Goal: Task Accomplishment & Management: Use online tool/utility

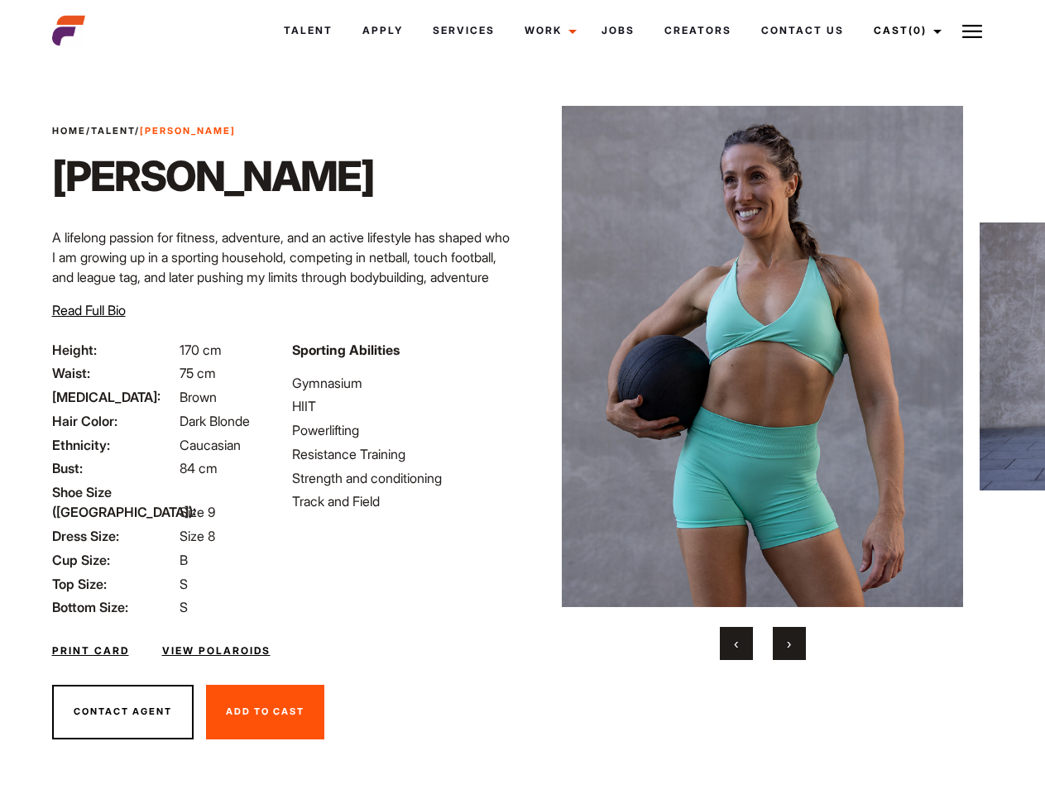
click at [902, 31] on link "Cast (0)" at bounding box center [905, 30] width 93 height 45
click at [972, 31] on img at bounding box center [972, 32] width 20 height 20
click at [762, 383] on img at bounding box center [762, 356] width 401 height 501
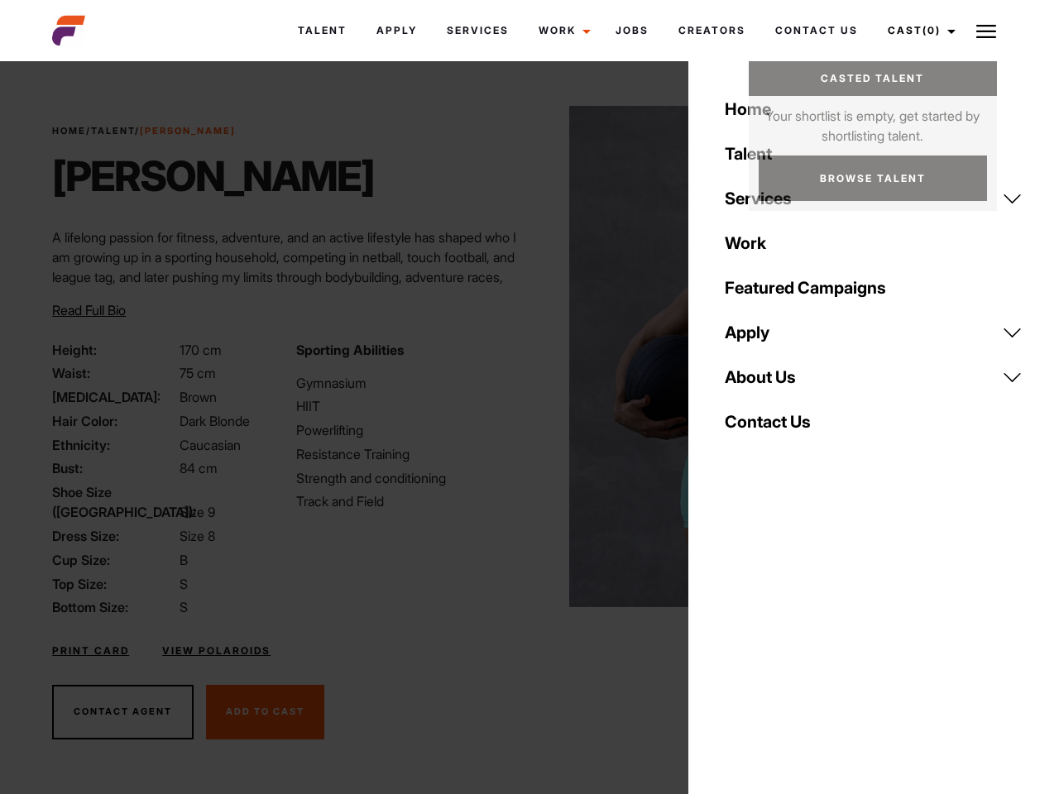
click at [522, 356] on div "Sporting Abilities Gymnasium HIIT Powerlifting Resistance Training Strength and…" at bounding box center [407, 479] width 243 height 278
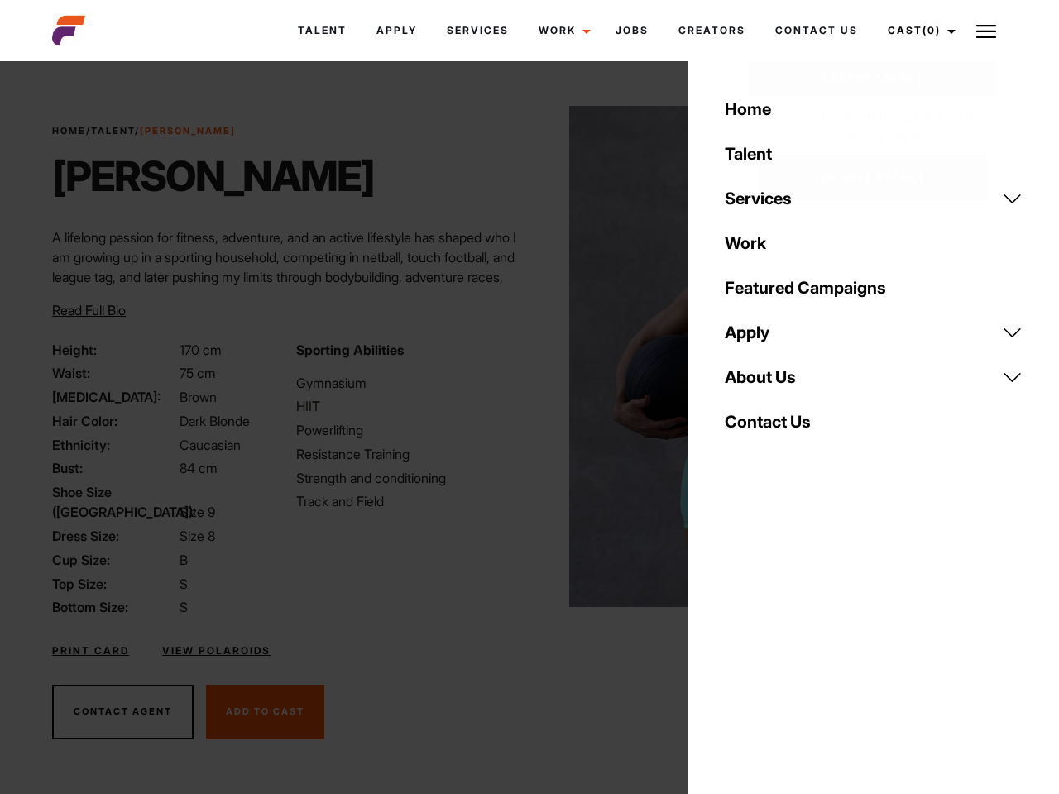
click at [736, 644] on button "‹" at bounding box center [746, 643] width 33 height 33
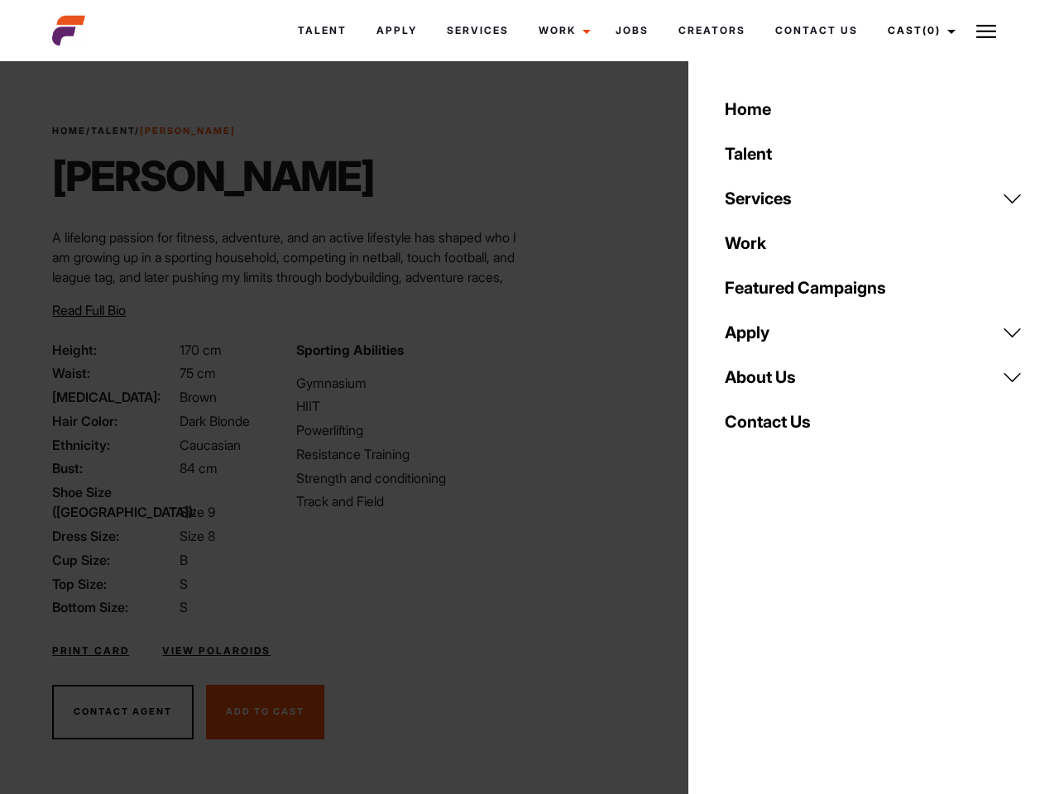
click at [789, 644] on div "Home Talent Services Talent Casting Photography Videography Creative Hair and M…" at bounding box center [873, 397] width 371 height 794
